Goal: Information Seeking & Learning: Find specific fact

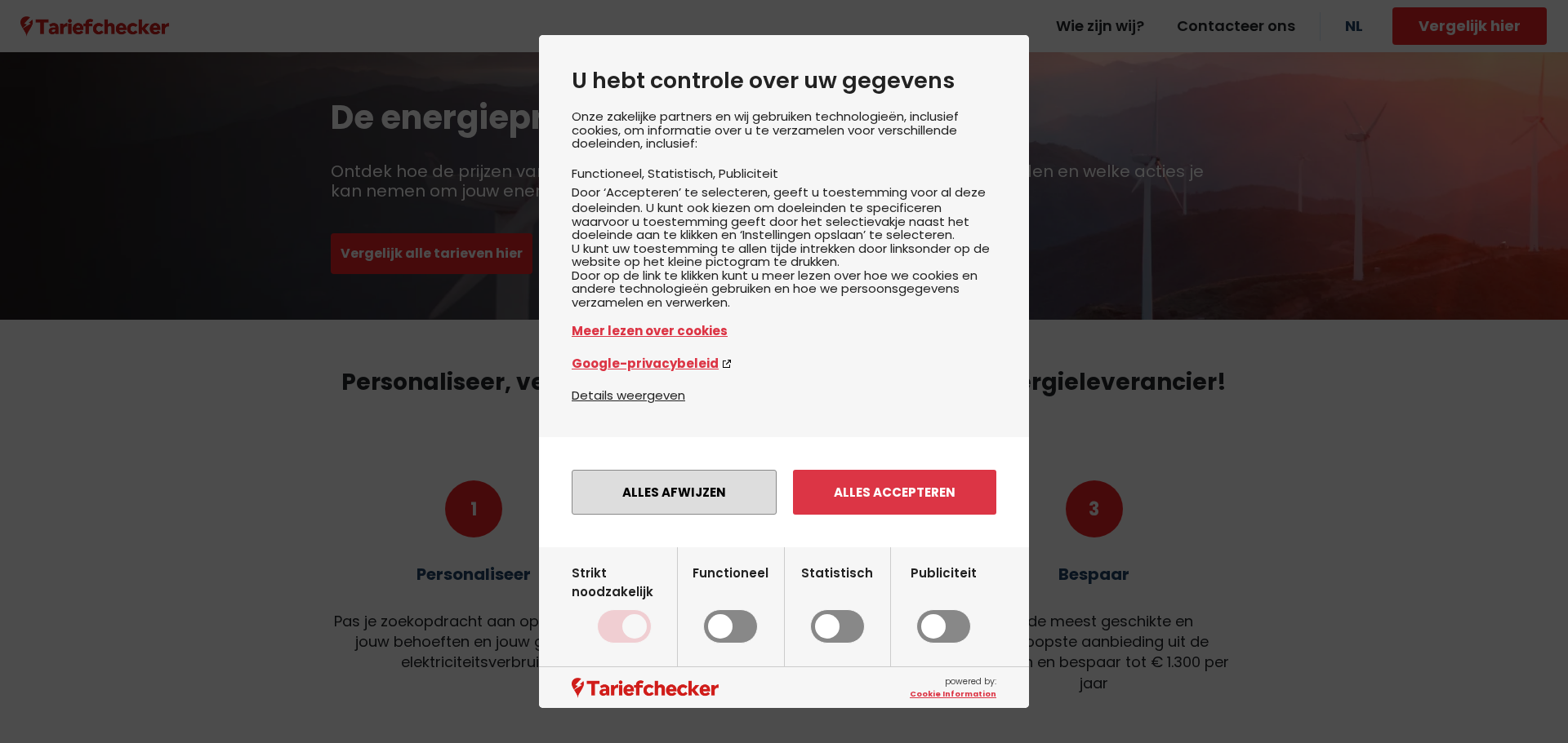
click at [708, 515] on button "Alles afwijzen" at bounding box center [674, 493] width 205 height 45
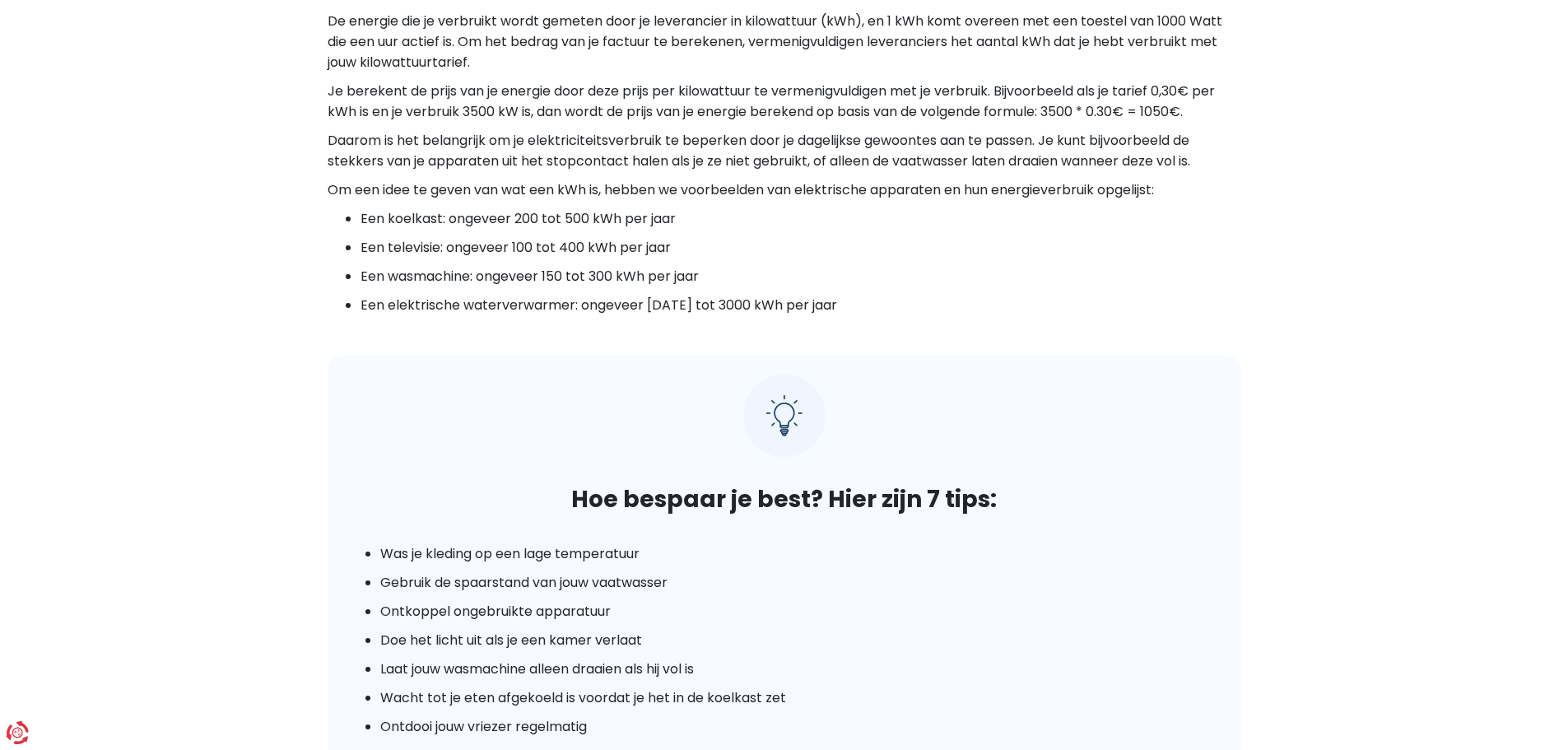
scroll to position [1317, 0]
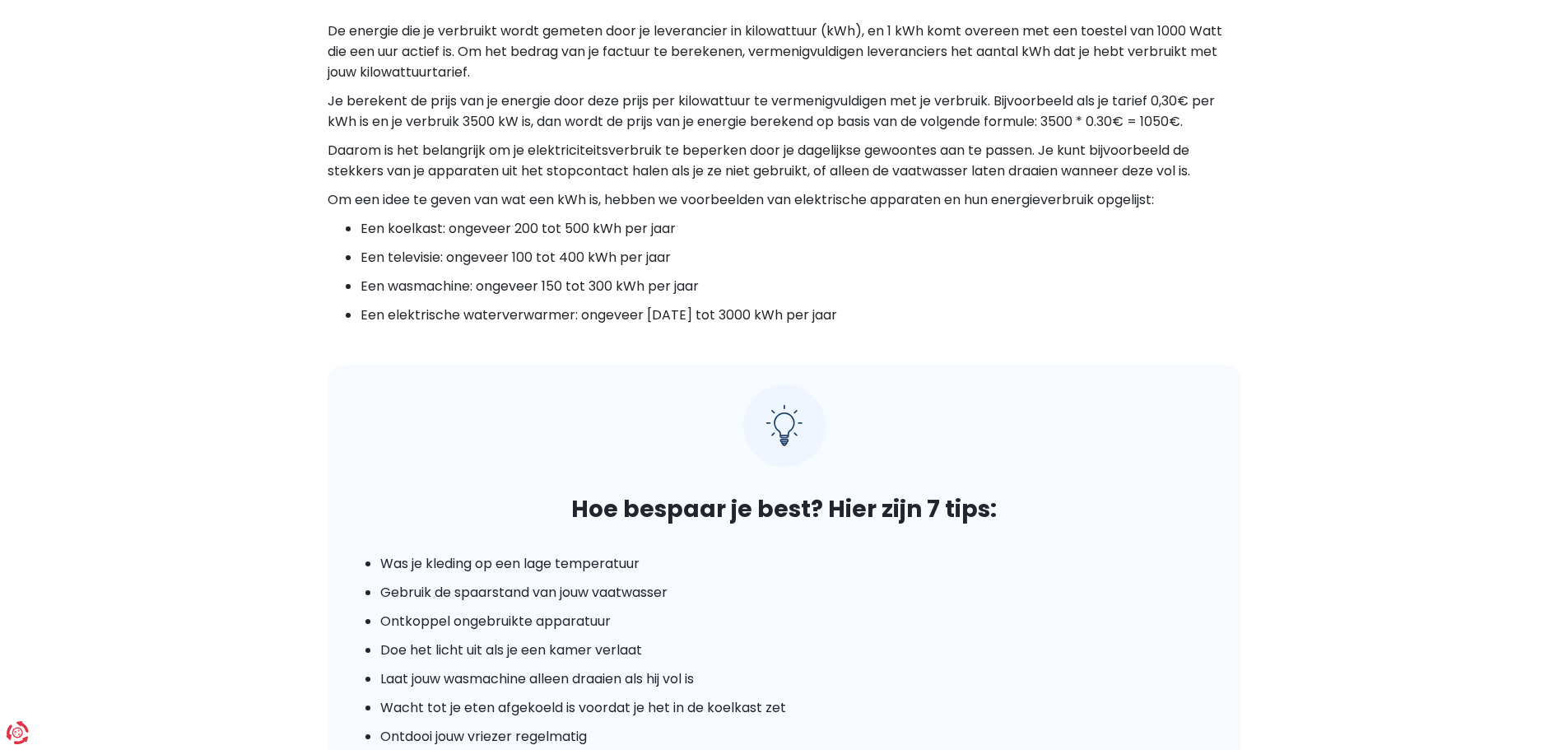
click at [607, 228] on li "Een koelkast: ongeveer 200 tot 500 kWh per jaar" at bounding box center [800, 228] width 881 height 21
drag, startPoint x: 607, startPoint y: 228, endPoint x: 657, endPoint y: 226, distance: 50.0
click at [657, 226] on li "Een koelkast: ongeveer 200 tot 500 kWh per jaar" at bounding box center [800, 228] width 881 height 21
drag, startPoint x: 657, startPoint y: 226, endPoint x: 372, endPoint y: 223, distance: 285.0
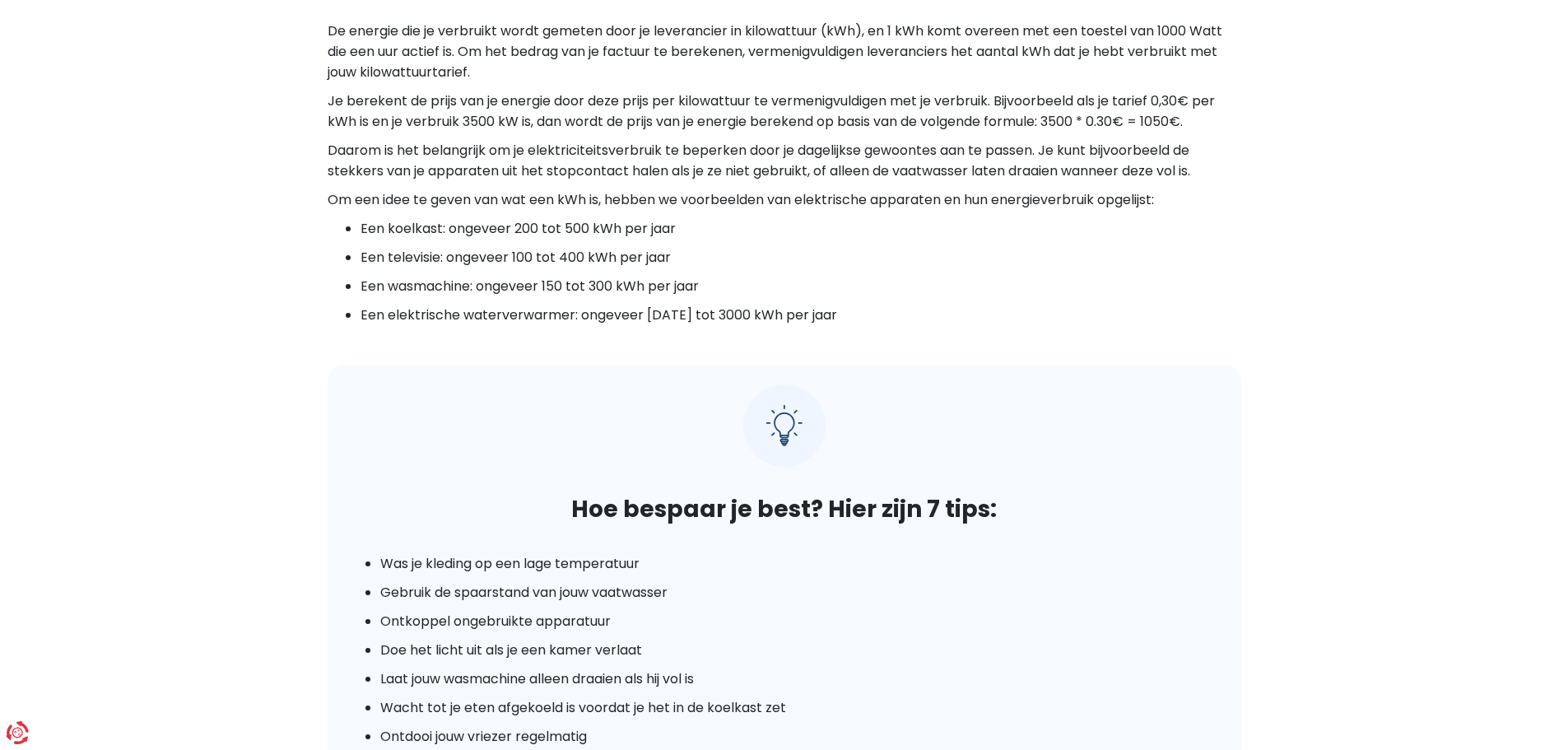
click at [372, 223] on li "Een koelkast: ongeveer 200 tot 500 kWh per jaar" at bounding box center [800, 228] width 881 height 21
drag, startPoint x: 372, startPoint y: 223, endPoint x: 638, endPoint y: 217, distance: 266.1
click at [638, 217] on div "De prijs van elektriciteit Factoren die de prijs van elektriciteit beïnvloeden …" at bounding box center [784, 405] width 938 height 1505
click at [678, 230] on li "Een koelkast: ongeveer 200 tot 500 kWh per jaar" at bounding box center [800, 228] width 881 height 21
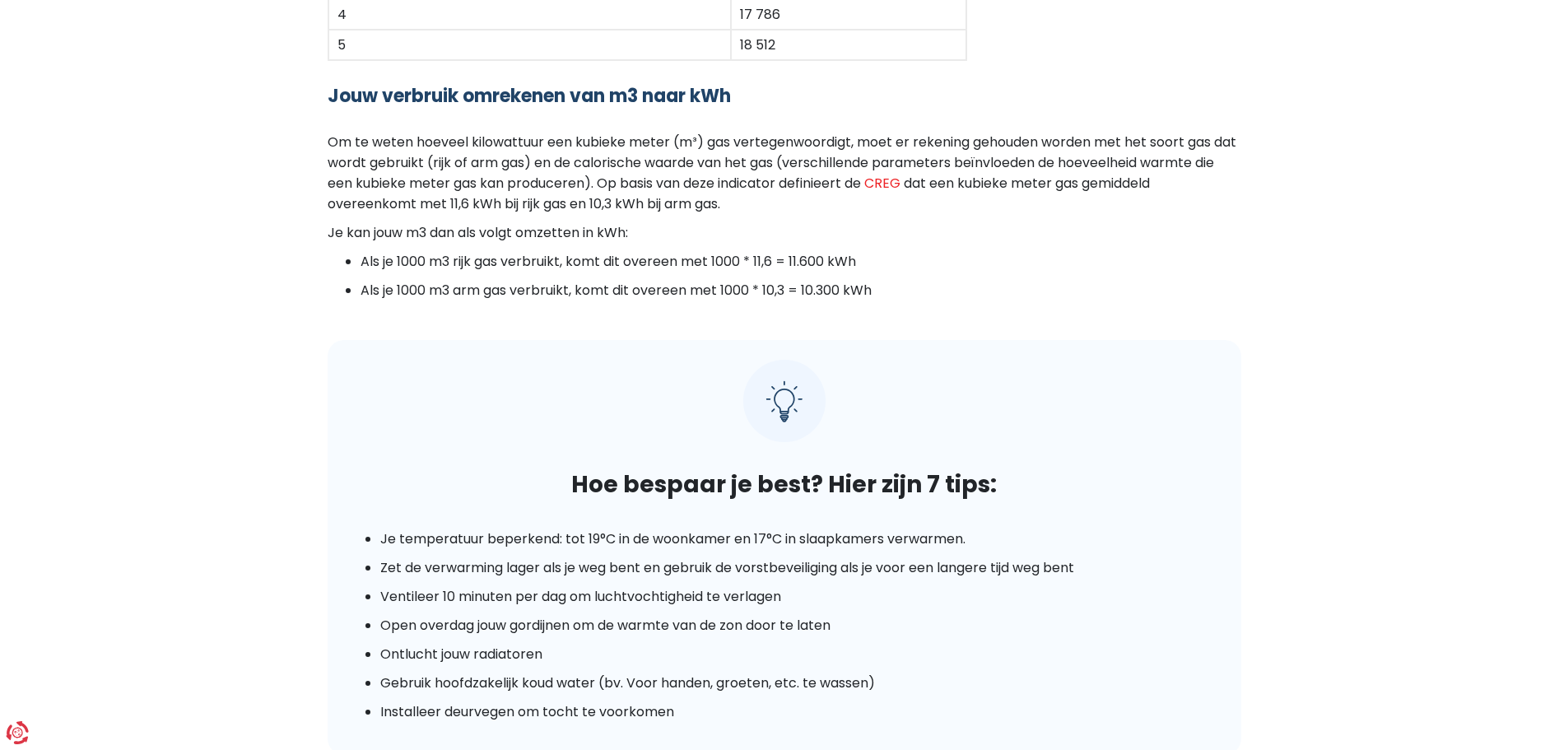
scroll to position [3130, 0]
